Goal: Transaction & Acquisition: Purchase product/service

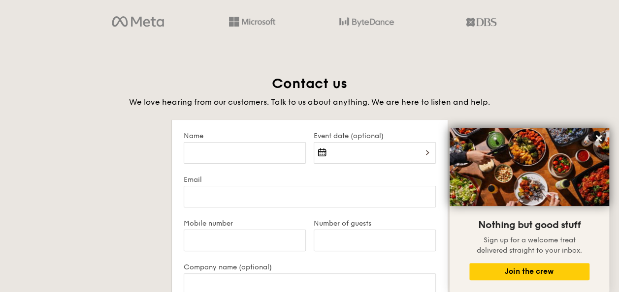
scroll to position [1821, 0]
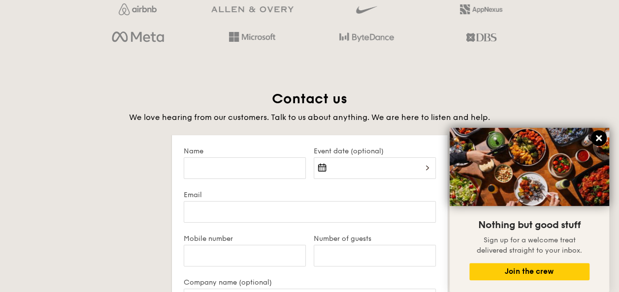
click at [597, 142] on icon at bounding box center [598, 138] width 9 height 9
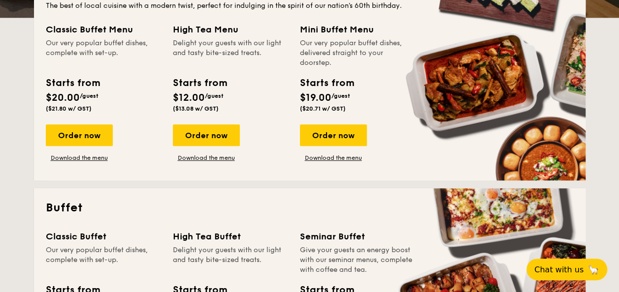
scroll to position [148, 0]
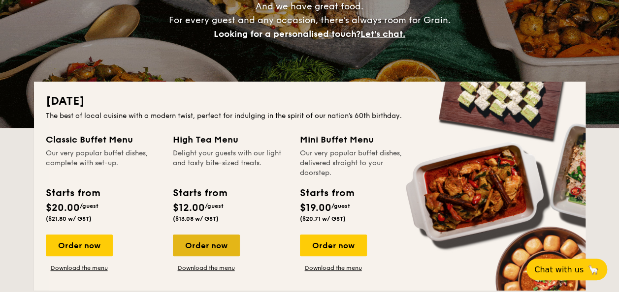
click at [214, 255] on div "Order now" at bounding box center [206, 246] width 67 height 22
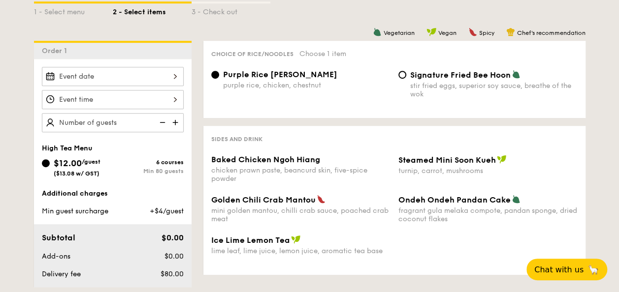
scroll to position [246, 0]
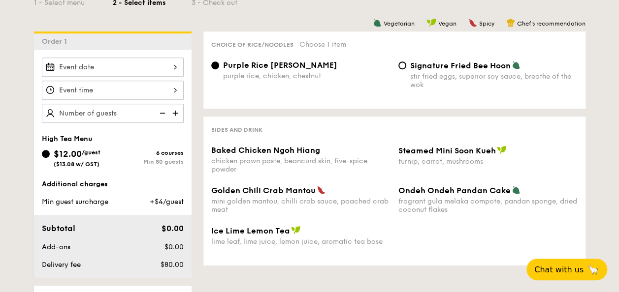
click at [415, 69] on span "Signature Fried Bee Hoon" at bounding box center [460, 65] width 100 height 9
click at [406, 69] on input "Signature Fried Bee Hoon stir fried eggs, superior soy sauce, breathe of the wok" at bounding box center [402, 66] width 8 height 8
radio input "true"
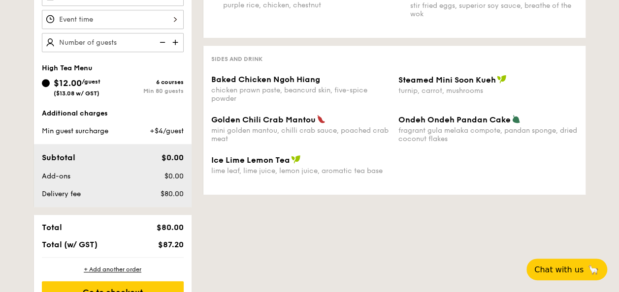
scroll to position [295, 0]
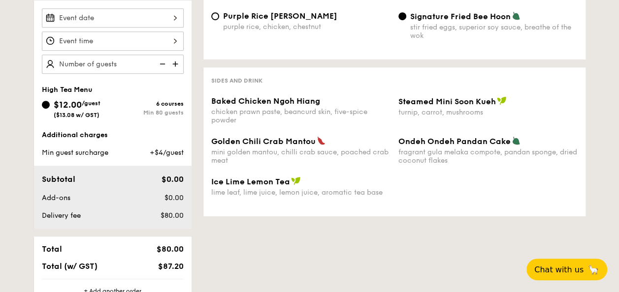
click at [308, 116] on div "chicken prawn paste, beancurd skin, five-spice powder" at bounding box center [300, 116] width 179 height 17
click at [298, 99] on span "Baked Chicken Ngoh Hiang" at bounding box center [265, 100] width 109 height 9
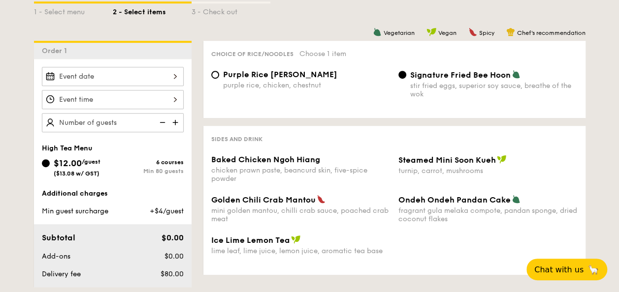
scroll to position [246, 0]
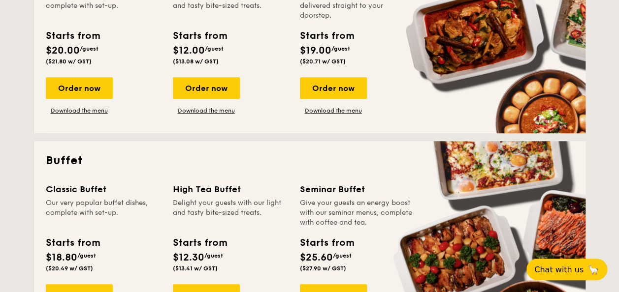
scroll to position [394, 0]
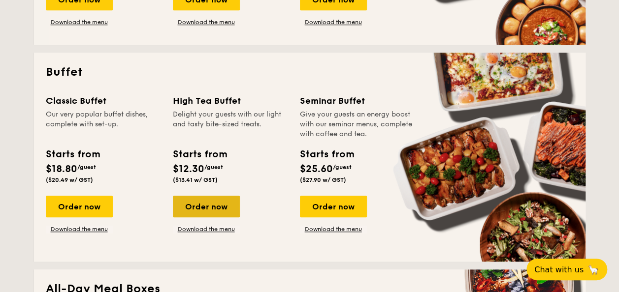
click at [211, 208] on div "Order now" at bounding box center [206, 207] width 67 height 22
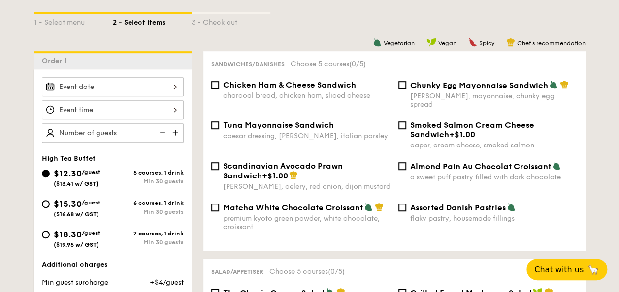
scroll to position [246, 0]
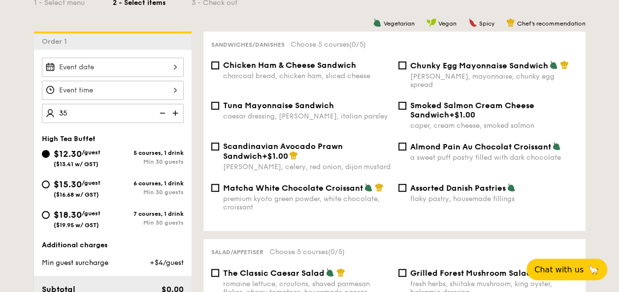
type input "35 guests"
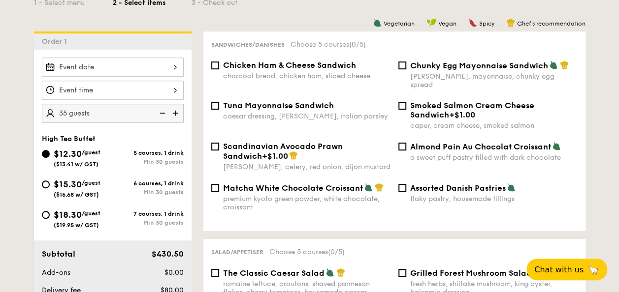
click at [177, 93] on div at bounding box center [113, 90] width 142 height 19
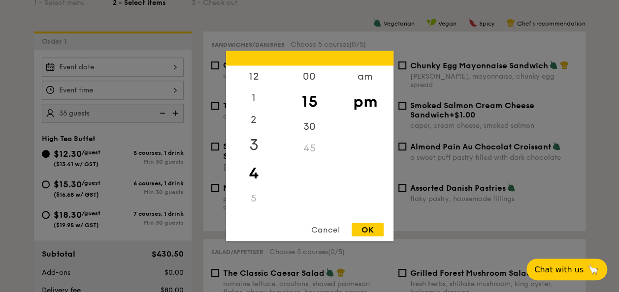
click at [256, 151] on div "3" at bounding box center [254, 145] width 56 height 29
click at [370, 230] on div "OK" at bounding box center [367, 229] width 32 height 13
type input "3:15PM"
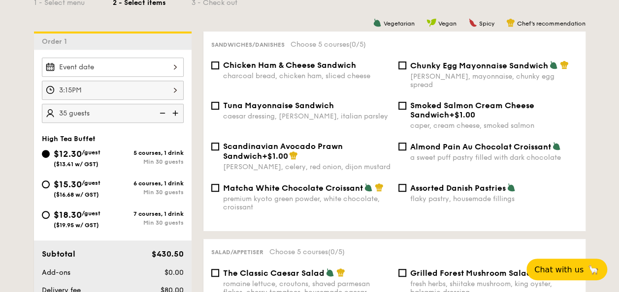
click at [177, 68] on div at bounding box center [113, 67] width 142 height 19
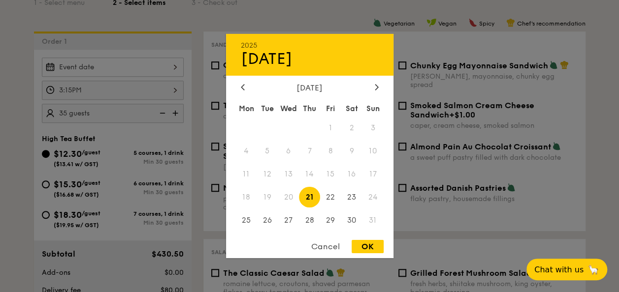
click at [380, 96] on div "[DATE] Mon Tue Wed Thu Fri Sat Sun 1 2 3 4 5 6 7 8 9 10 11 12 13 14 15 16 17 18…" at bounding box center [309, 158] width 167 height 150
click at [378, 89] on div at bounding box center [376, 87] width 9 height 9
click at [243, 124] on span "1" at bounding box center [246, 128] width 21 height 21
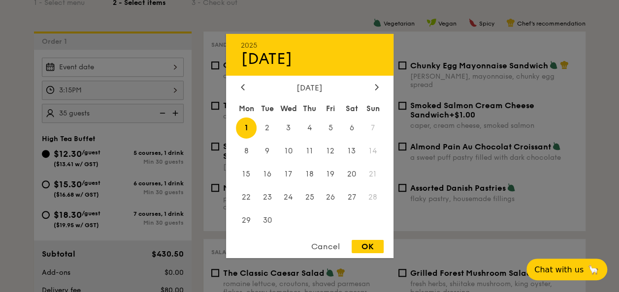
click at [363, 246] on div "OK" at bounding box center [367, 246] width 32 height 13
type input "[DATE]"
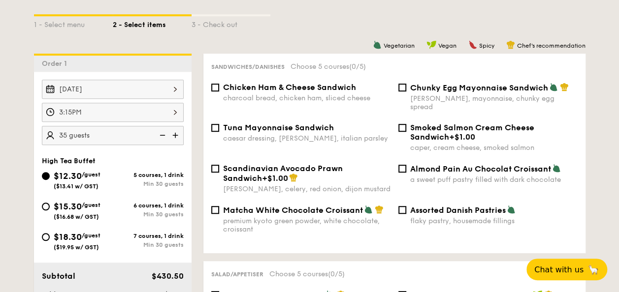
scroll to position [227, 0]
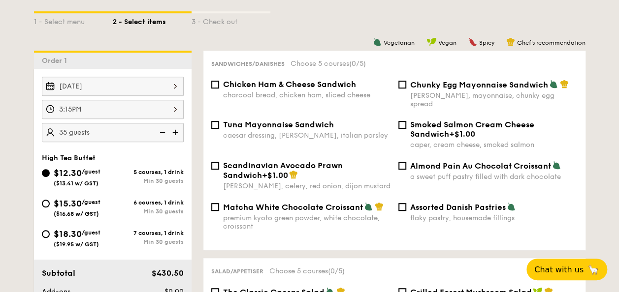
click at [226, 120] on span "Tuna Mayonnaise Sandwich" at bounding box center [278, 124] width 111 height 9
click at [219, 121] on input "Tuna Mayonnaise Sandwich caesar dressing, [GEOGRAPHIC_DATA], italian parsley" at bounding box center [215, 125] width 8 height 8
checkbox input "true"
click at [232, 95] on div "charcoal bread, chicken ham, sliced cheese" at bounding box center [306, 95] width 167 height 8
click at [219, 89] on input "Chicken Ham & Cheese Sandwich charcoal bread, chicken ham, sliced cheese" at bounding box center [215, 85] width 8 height 8
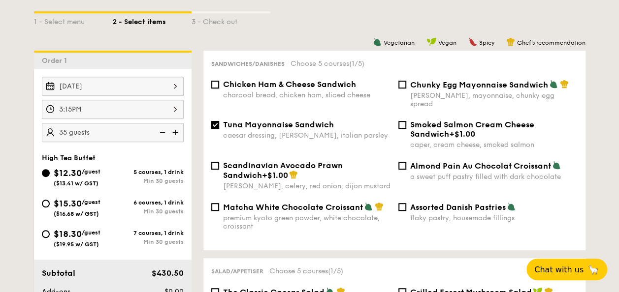
checkbox input "true"
click at [317, 203] on span "Matcha White Chocolate Croissant" at bounding box center [293, 207] width 140 height 9
click at [219, 203] on input "Matcha White Chocolate Croissant premium kyoto green powder, white chocolate, c…" at bounding box center [215, 207] width 8 height 8
checkbox input "true"
click at [451, 100] on div "Chicken Ham & Cheese Sandwich charcoal bread, chicken ham, sliced cheese Chunky…" at bounding box center [394, 100] width 374 height 40
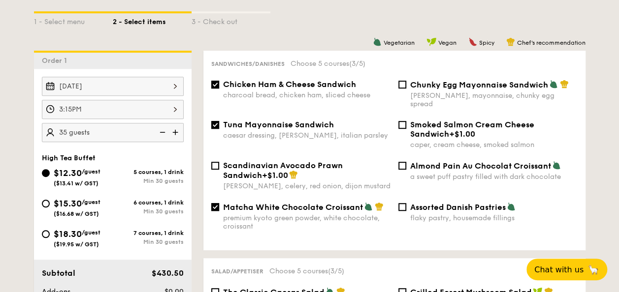
click at [441, 92] on div "Chunky Egg Mayonnaise Sandwich dijon mustard, mayonnaise, chunky egg spread" at bounding box center [493, 94] width 167 height 29
click at [406, 89] on input "Chunky Egg Mayonnaise Sandwich dijon mustard, mayonnaise, chunky egg spread" at bounding box center [402, 85] width 8 height 8
checkbox input "true"
click at [420, 194] on div "Scandinavian Avocado Prawn Sandwich +$1.00 [PERSON_NAME], celery, red onion, di…" at bounding box center [394, 181] width 374 height 41
click at [419, 203] on span "Assorted Danish Pastries" at bounding box center [457, 207] width 95 height 9
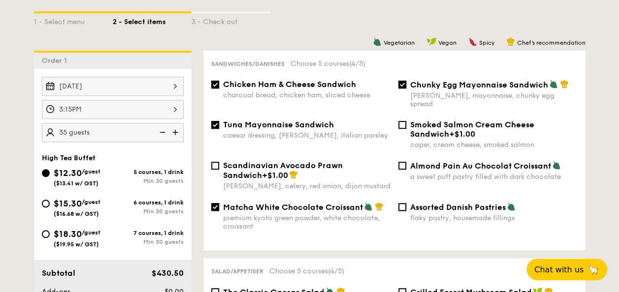
click at [406, 203] on input "Assorted Danish Pastries flaky pastry, housemade fillings" at bounding box center [402, 207] width 8 height 8
checkbox input "true"
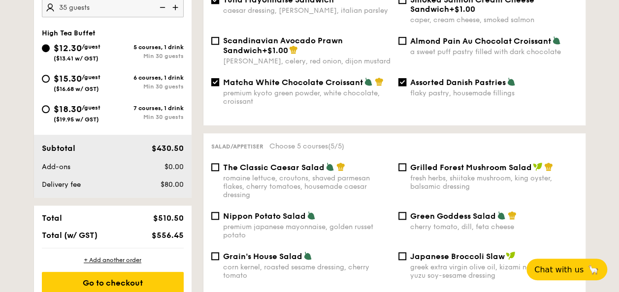
scroll to position [375, 0]
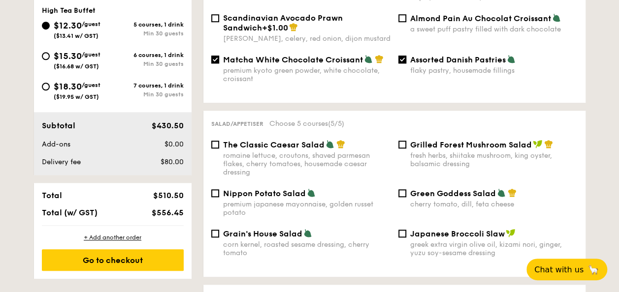
click at [293, 194] on div "Nippon Potato Salad premium japanese mayonnaise, golden russet potato" at bounding box center [306, 202] width 167 height 29
click at [219, 194] on input "Nippon Potato Salad premium japanese mayonnaise, golden russet potato" at bounding box center [215, 193] width 8 height 8
checkbox input "true"
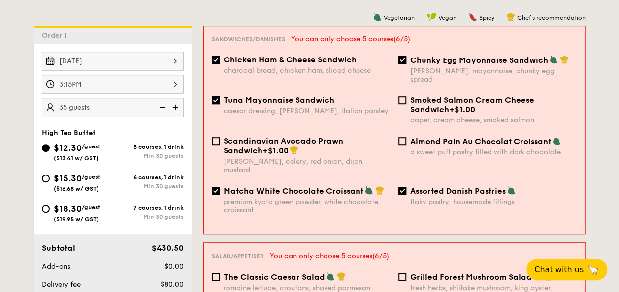
scroll to position [227, 0]
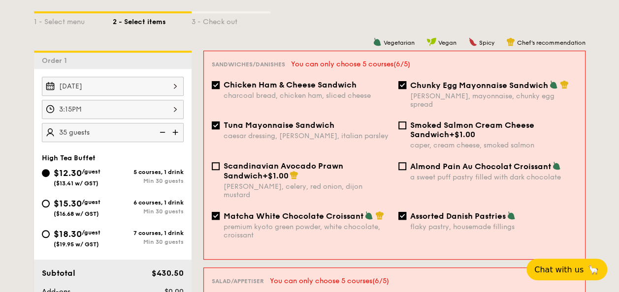
click at [283, 212] on span "Matcha White Chocolate Croissant" at bounding box center [293, 216] width 140 height 9
click at [220, 212] on input "Matcha White Chocolate Croissant premium kyoto green powder, white chocolate, c…" at bounding box center [216, 216] width 8 height 8
checkbox input "false"
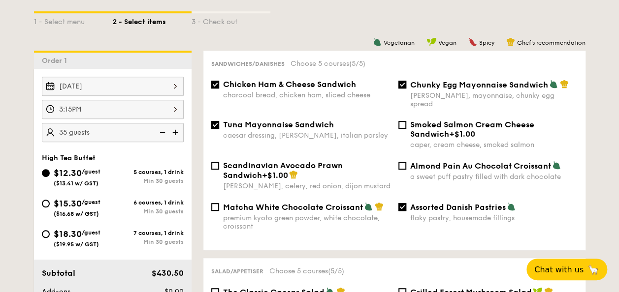
click at [302, 120] on span "Tuna Mayonnaise Sandwich" at bounding box center [278, 124] width 111 height 9
click at [219, 121] on input "Tuna Mayonnaise Sandwich caesar dressing, [GEOGRAPHIC_DATA], italian parsley" at bounding box center [215, 125] width 8 height 8
checkbox input "false"
click at [438, 88] on span "Chunky Egg Mayonnaise Sandwich" at bounding box center [479, 84] width 138 height 9
click at [406, 88] on input "Chunky Egg Mayonnaise Sandwich dijon mustard, mayonnaise, chunky egg spread" at bounding box center [402, 85] width 8 height 8
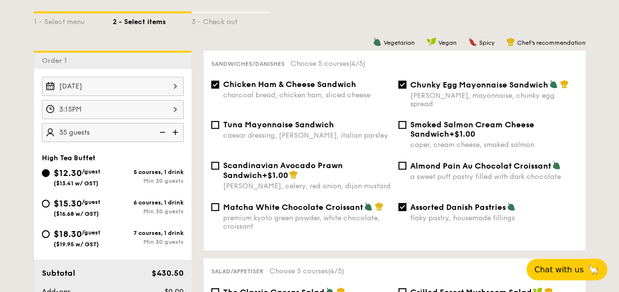
checkbox input "false"
click at [415, 194] on div "Scandinavian Avocado Prawn Sandwich +$1.00 [PERSON_NAME], celery, red onion, di…" at bounding box center [394, 181] width 374 height 41
click at [410, 204] on span "Assorted Danish Pastries" at bounding box center [457, 207] width 95 height 9
click at [406, 204] on input "Assorted Danish Pastries flaky pastry, housemade fillings" at bounding box center [402, 207] width 8 height 8
checkbox input "false"
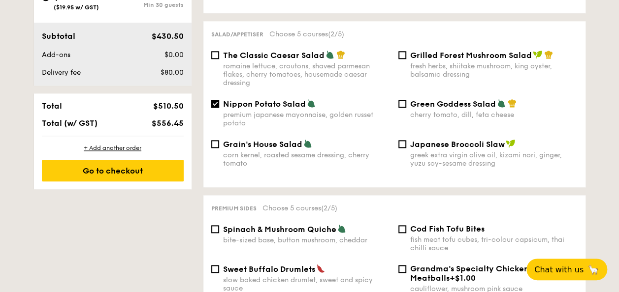
scroll to position [473, 0]
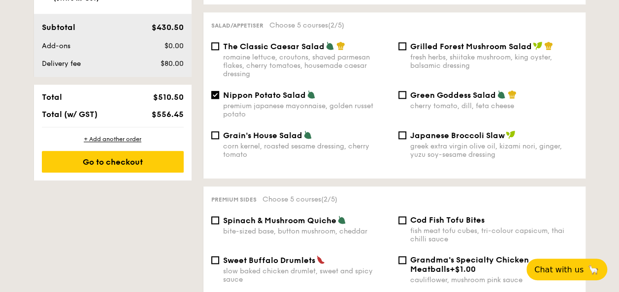
click at [285, 42] on span "The Classic Caesar Salad" at bounding box center [273, 46] width 101 height 9
click at [219, 42] on input "The Classic Caesar Salad romaine lettuce, croutons, shaved parmesan flakes, che…" at bounding box center [215, 46] width 8 height 8
checkbox input "true"
click at [277, 91] on span "Nippon Potato Salad" at bounding box center [264, 95] width 83 height 9
click at [219, 91] on input "Nippon Potato Salad premium japanese mayonnaise, golden russet potato" at bounding box center [215, 95] width 8 height 8
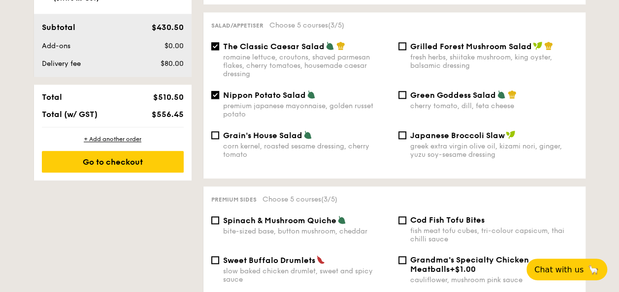
checkbox input "false"
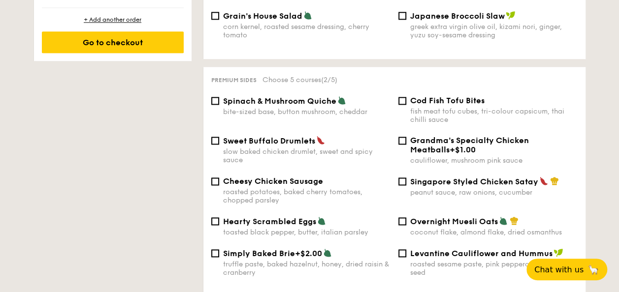
scroll to position [621, 0]
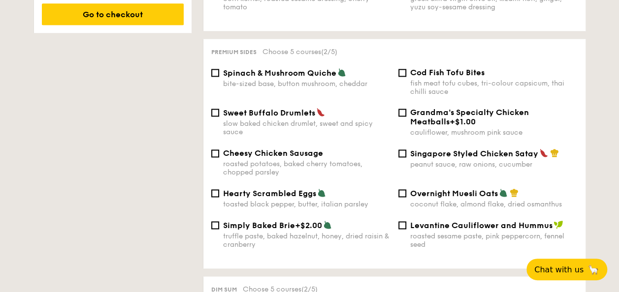
click at [418, 71] on span "Cod Fish Tofu Bites" at bounding box center [447, 72] width 74 height 9
click at [406, 71] on input "Cod Fish Tofu Bites fish meat tofu cubes, tri-colour capsicum, thai chilli sauce" at bounding box center [402, 73] width 8 height 8
checkbox input "true"
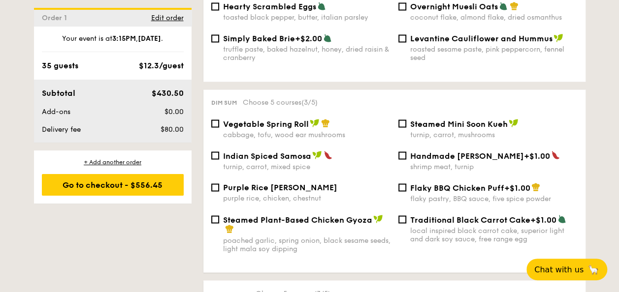
scroll to position [817, 0]
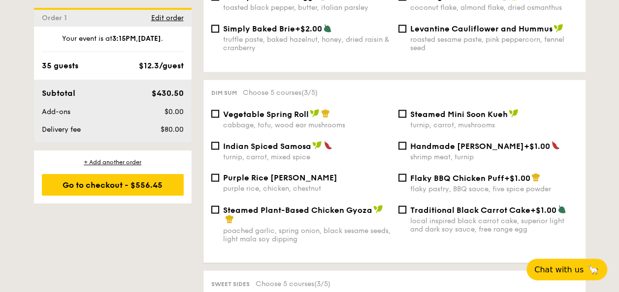
click at [433, 124] on div "turnip, carrot, mushrooms" at bounding box center [493, 125] width 167 height 8
click at [406, 118] on input "Steamed Mini Soon Kueh turnip, carrot, mushrooms" at bounding box center [402, 114] width 8 height 8
checkbox input "true"
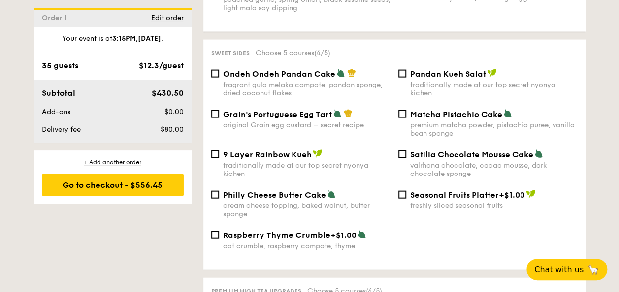
scroll to position [1064, 0]
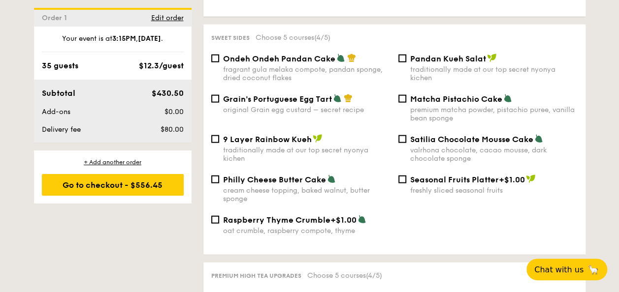
click at [317, 107] on div "original Grain egg custard – secret recipe" at bounding box center [306, 110] width 167 height 8
click at [219, 103] on input "Grain's Portuguese Egg Tart original Grain egg custard – secret recipe" at bounding box center [215, 99] width 8 height 8
checkbox input "true"
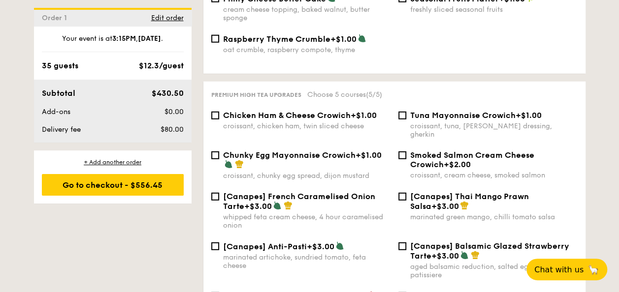
scroll to position [1260, 0]
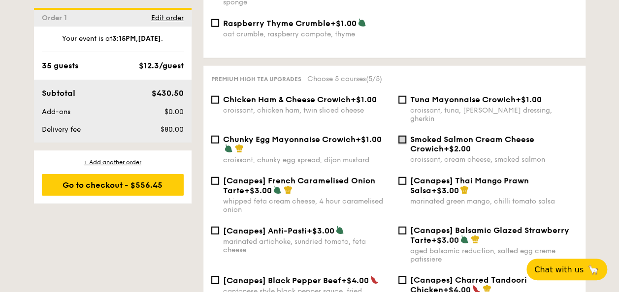
click at [403, 136] on input "Smoked Salmon Cream Cheese Crowich +$2.00 croissant, cream cheese, smoked salmon" at bounding box center [402, 140] width 8 height 8
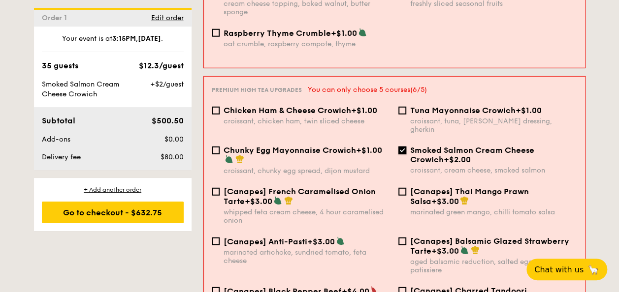
click at [404, 147] on input "Smoked Salmon Cream Cheese Crowich +$2.00 croissant, cream cheese, smoked salmon" at bounding box center [402, 151] width 8 height 8
checkbox input "false"
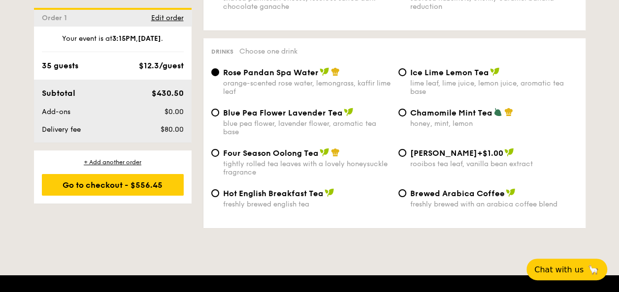
scroll to position [1605, 0]
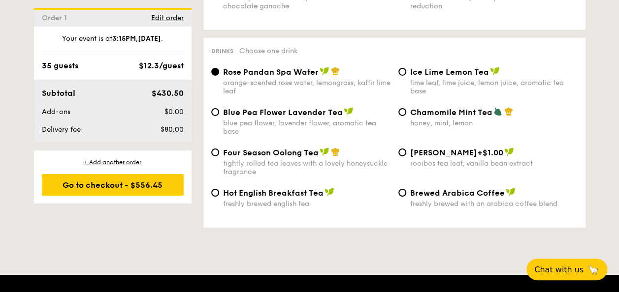
click at [412, 119] on div "honey, mint, lemon" at bounding box center [493, 123] width 167 height 8
click at [406, 116] on input "Chamomile Mint Tea honey, mint, lemon" at bounding box center [402, 112] width 8 height 8
radio input "true"
click at [264, 155] on div "Four Season Oolong Tea tightly rolled tea leaves with a lovely honeysuckle frag…" at bounding box center [306, 162] width 167 height 29
click at [219, 155] on input "Four Season Oolong Tea tightly rolled tea leaves with a lovely honeysuckle frag…" at bounding box center [215, 153] width 8 height 8
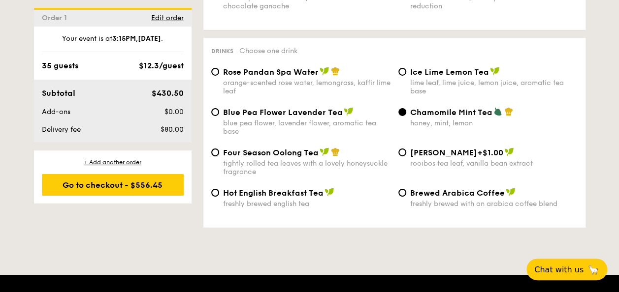
radio input "true"
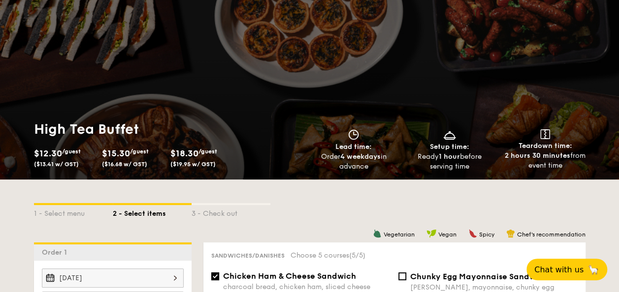
scroll to position [30, 0]
